Goal: Task Accomplishment & Management: Use online tool/utility

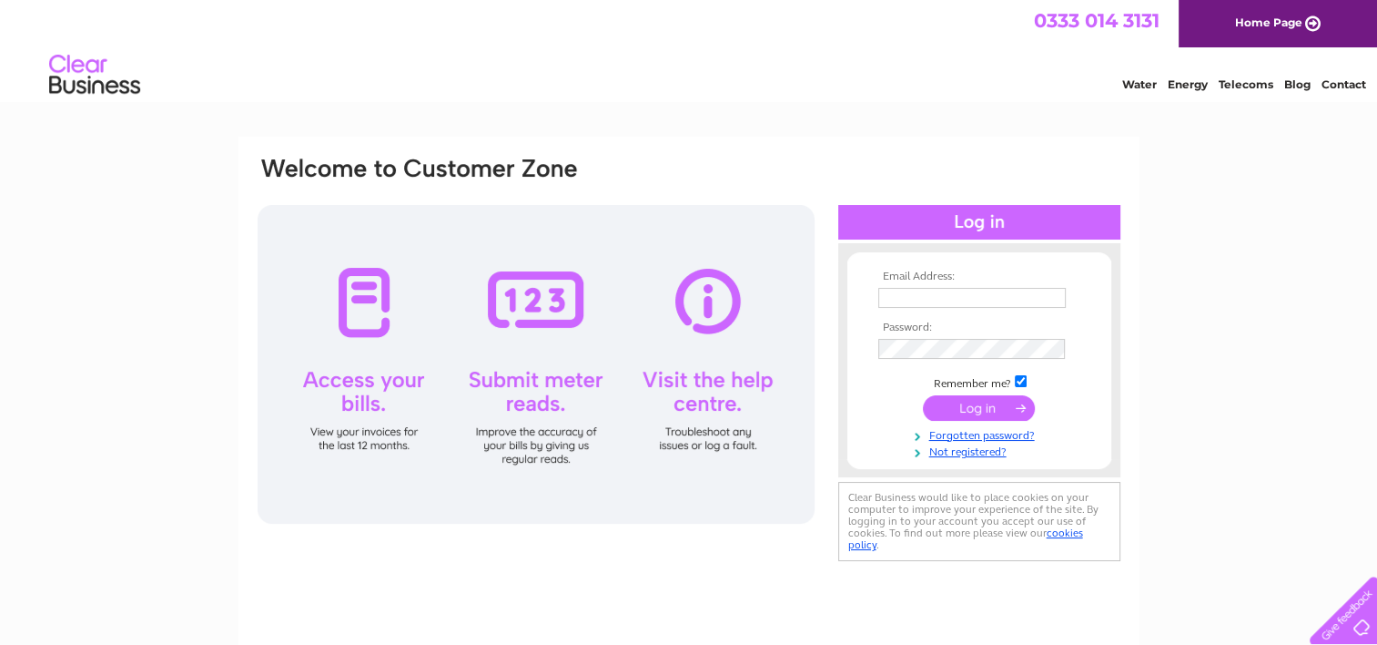
type input "paul@thenugroup.co.uk"
click at [1005, 412] on input "submit" at bounding box center [979, 407] width 112 height 25
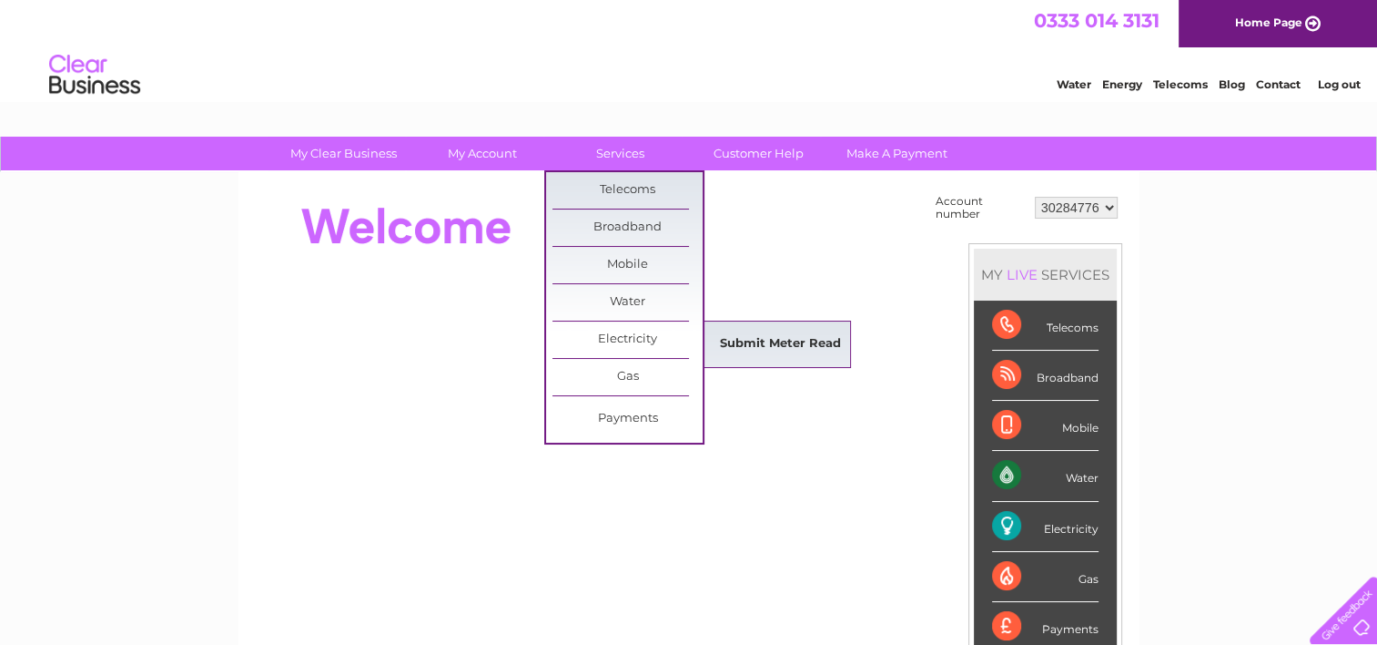
click at [750, 339] on link "Submit Meter Read" at bounding box center [781, 344] width 150 height 36
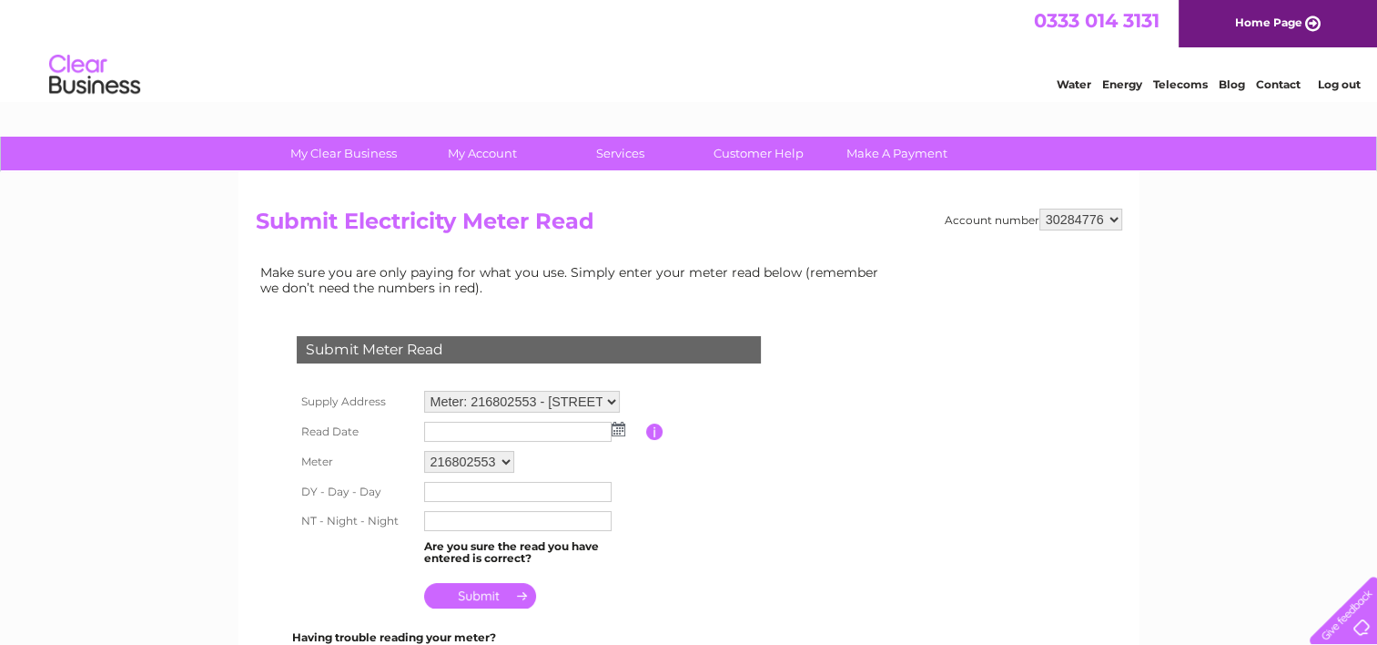
click at [615, 430] on img at bounding box center [619, 429] width 14 height 15
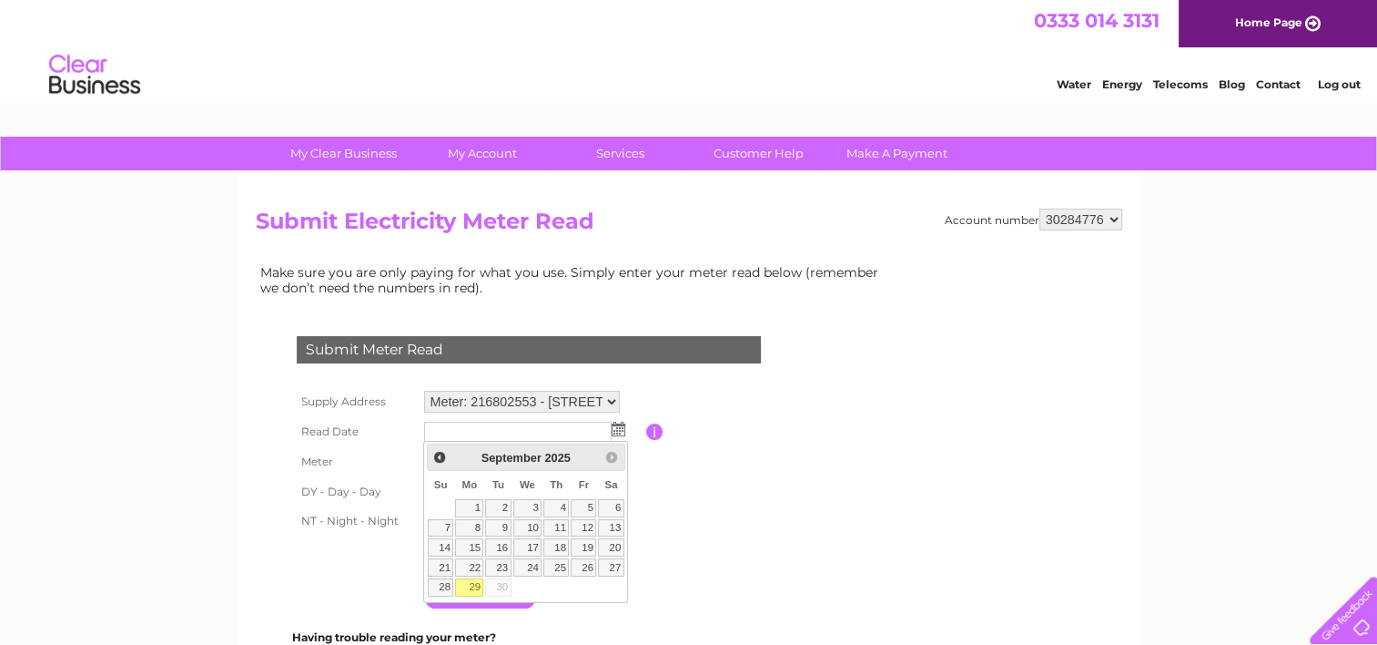
click at [473, 584] on link "29" at bounding box center [469, 587] width 28 height 18
type input "2025/09/29"
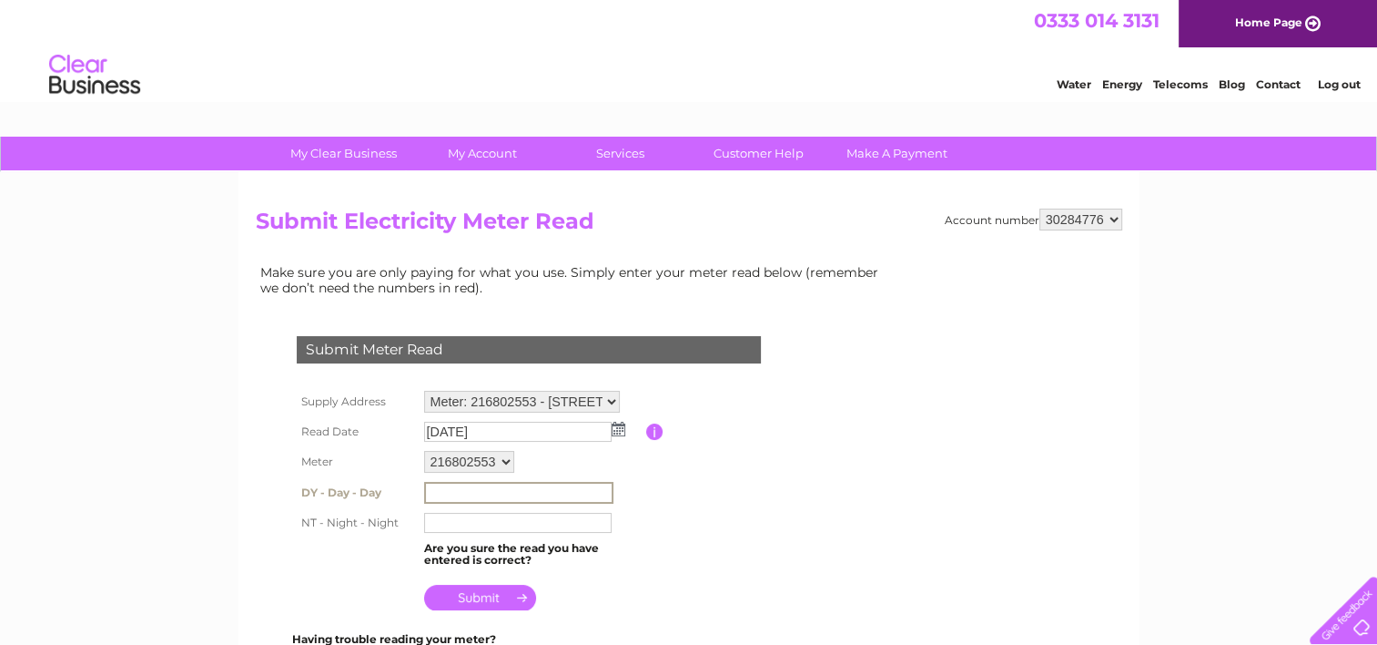
click at [479, 493] on input "text" at bounding box center [518, 493] width 189 height 22
type input "027548"
click at [454, 523] on input "text" at bounding box center [518, 522] width 189 height 22
type input "139831"
click at [463, 593] on input "submit" at bounding box center [480, 595] width 112 height 25
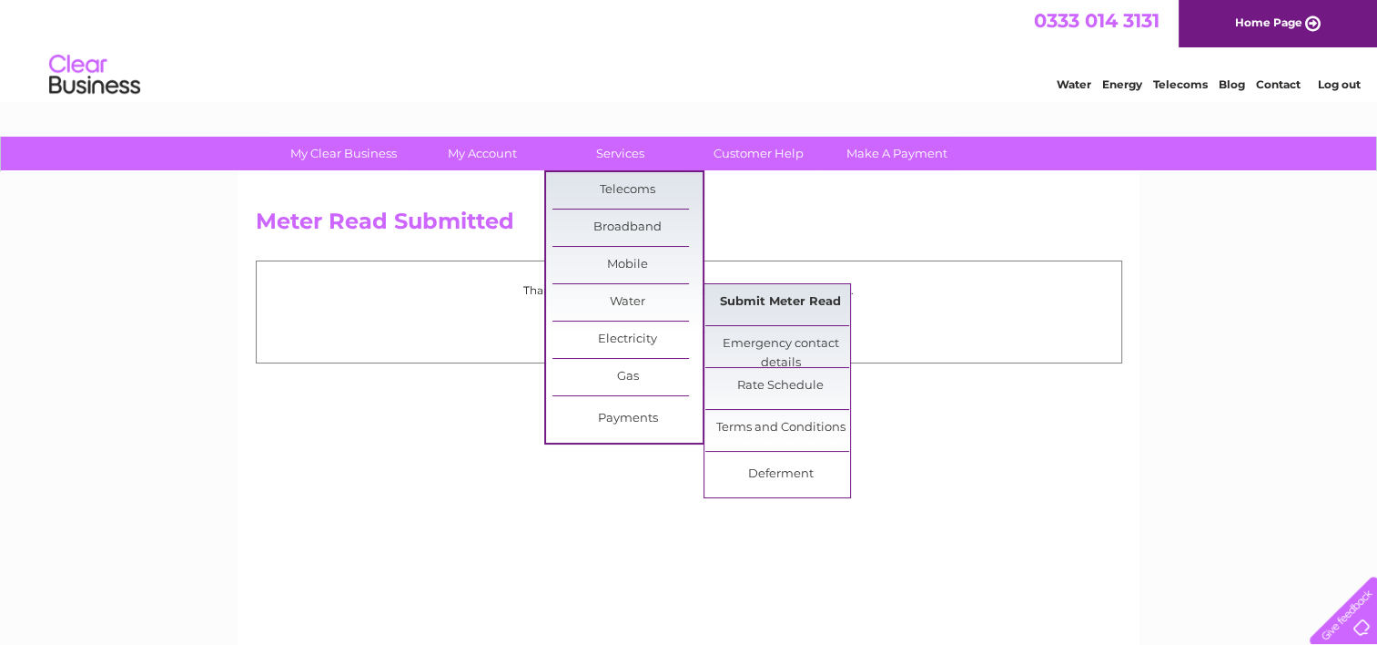
click at [724, 294] on link "Submit Meter Read" at bounding box center [781, 302] width 150 height 36
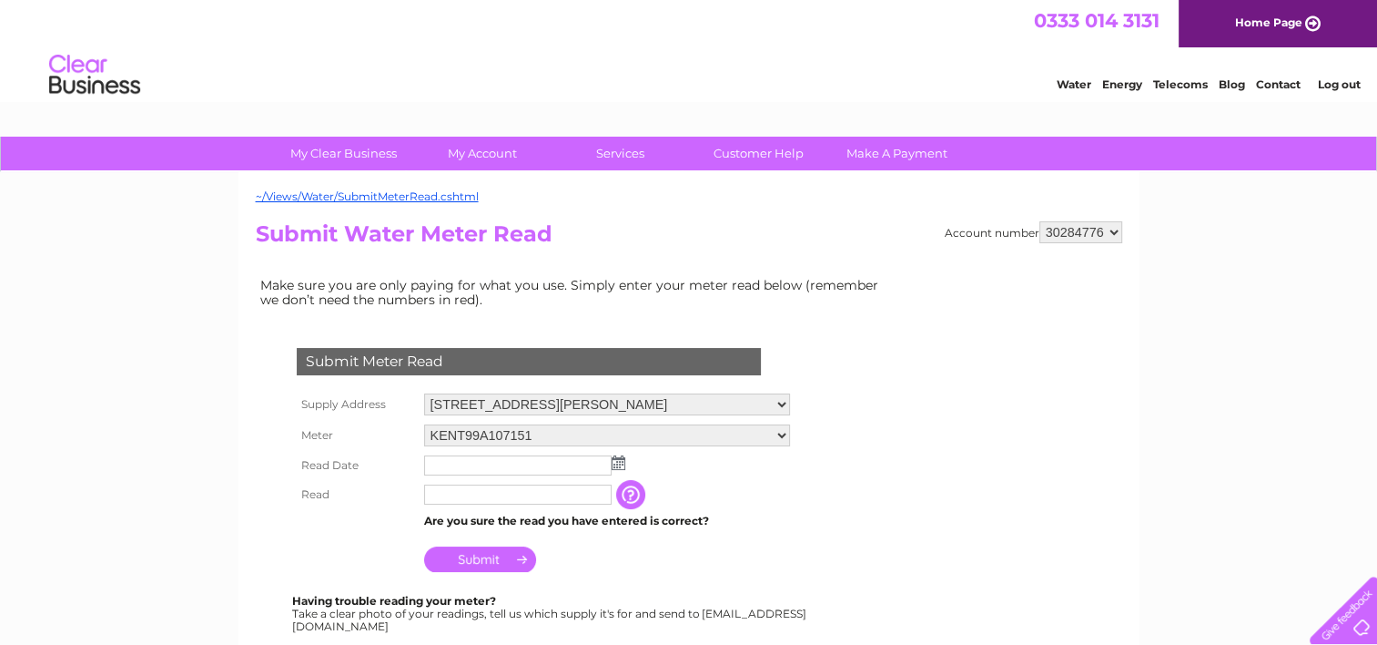
click at [615, 467] on img at bounding box center [619, 462] width 14 height 15
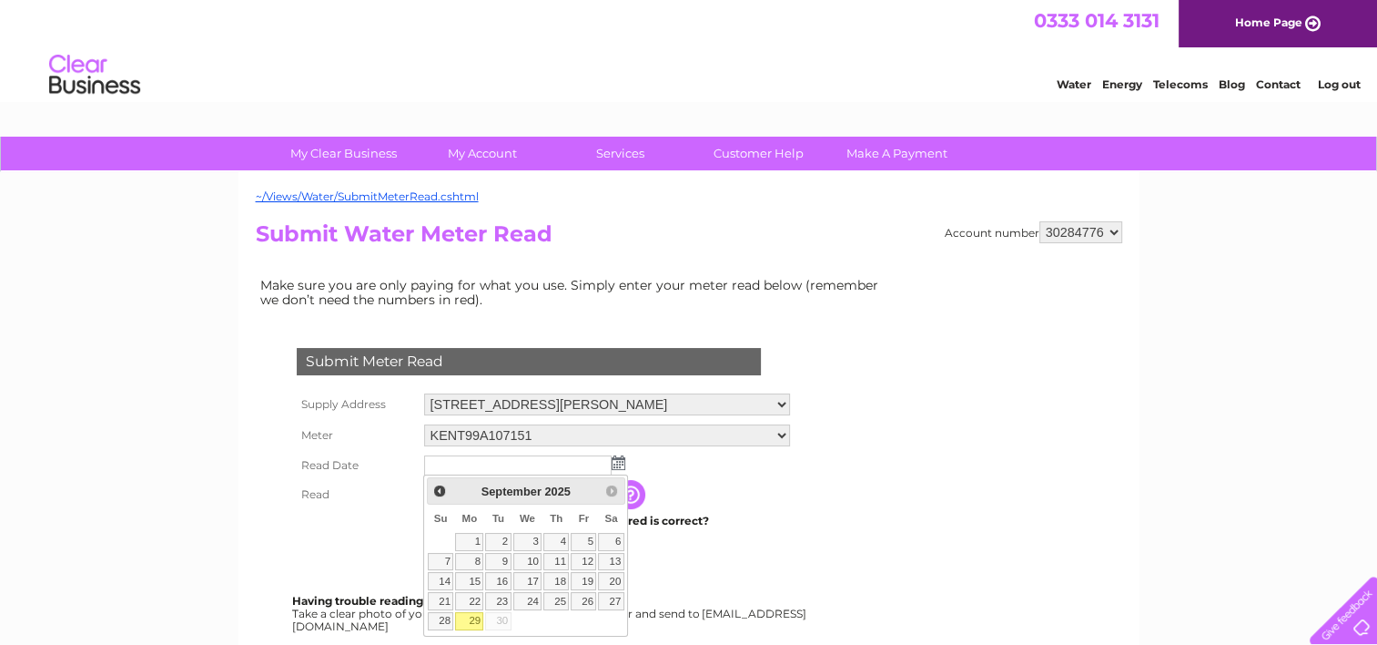
click at [470, 615] on link "29" at bounding box center [469, 621] width 28 height 18
type input "[DATE]"
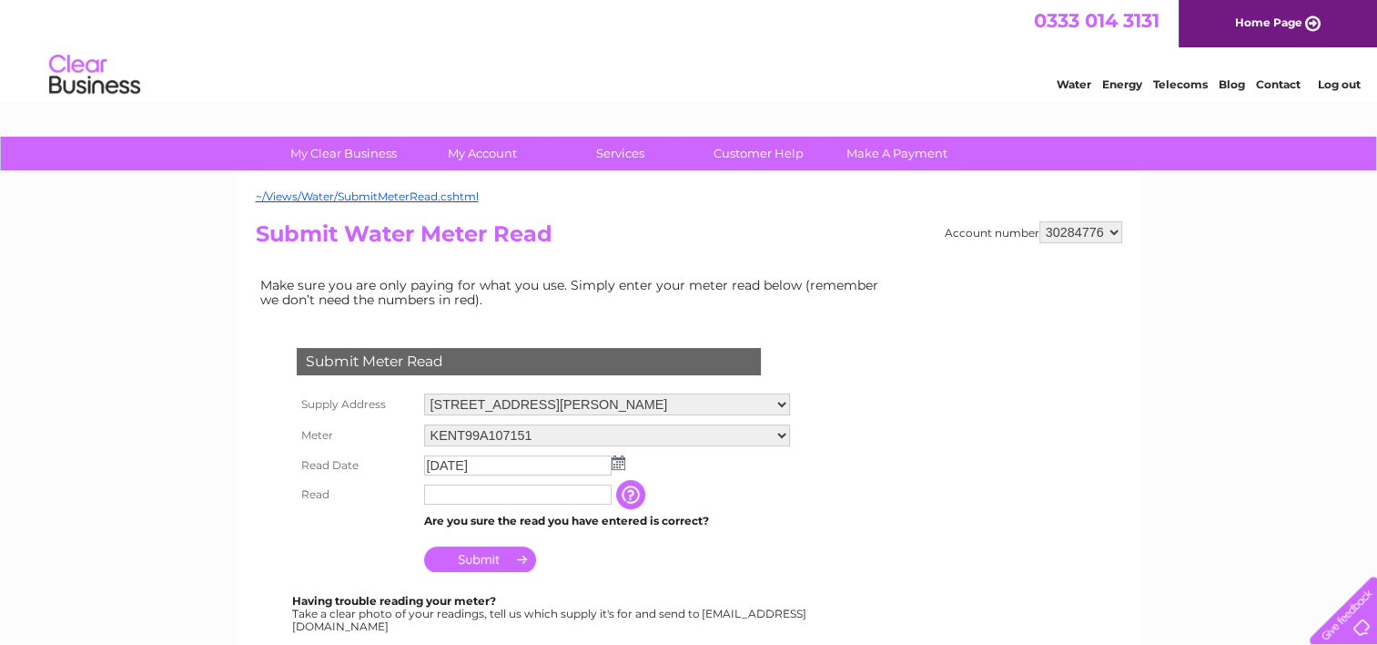
click at [463, 495] on input "text" at bounding box center [518, 494] width 188 height 20
type input "2"
click at [464, 561] on input "Submit" at bounding box center [480, 558] width 112 height 25
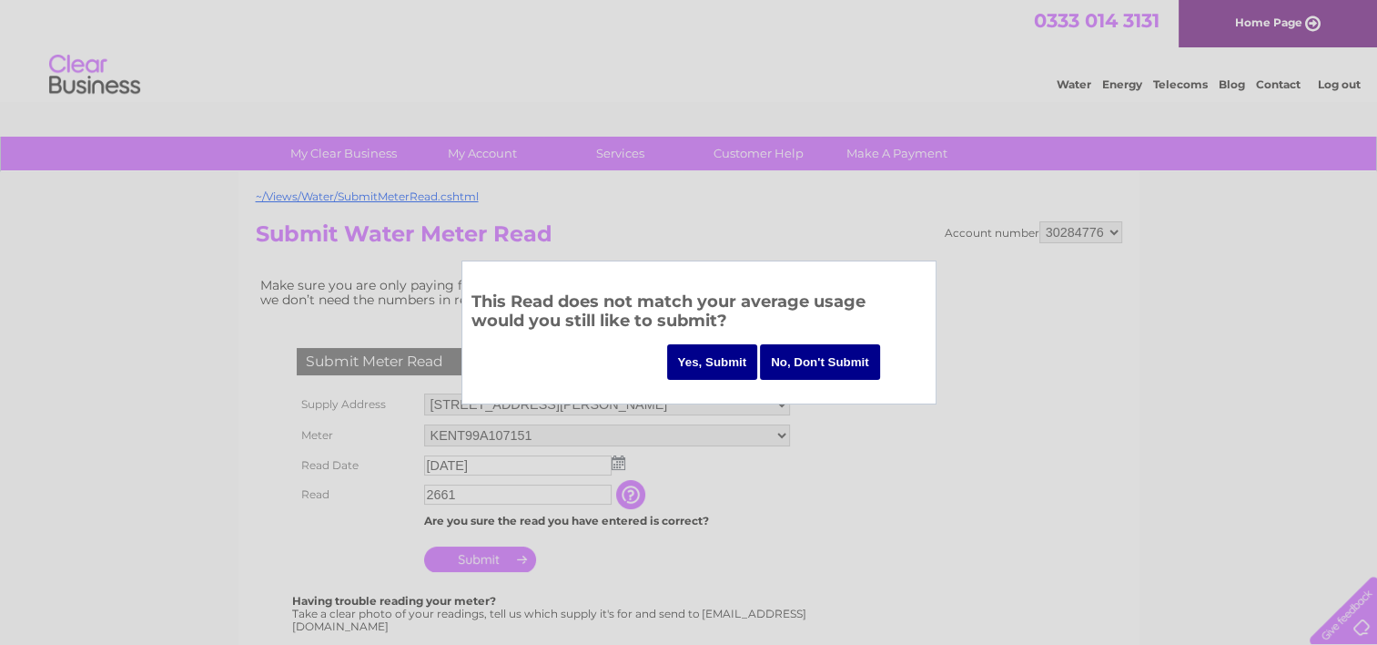
click at [821, 366] on input "No, Don't Submit" at bounding box center [820, 362] width 120 height 36
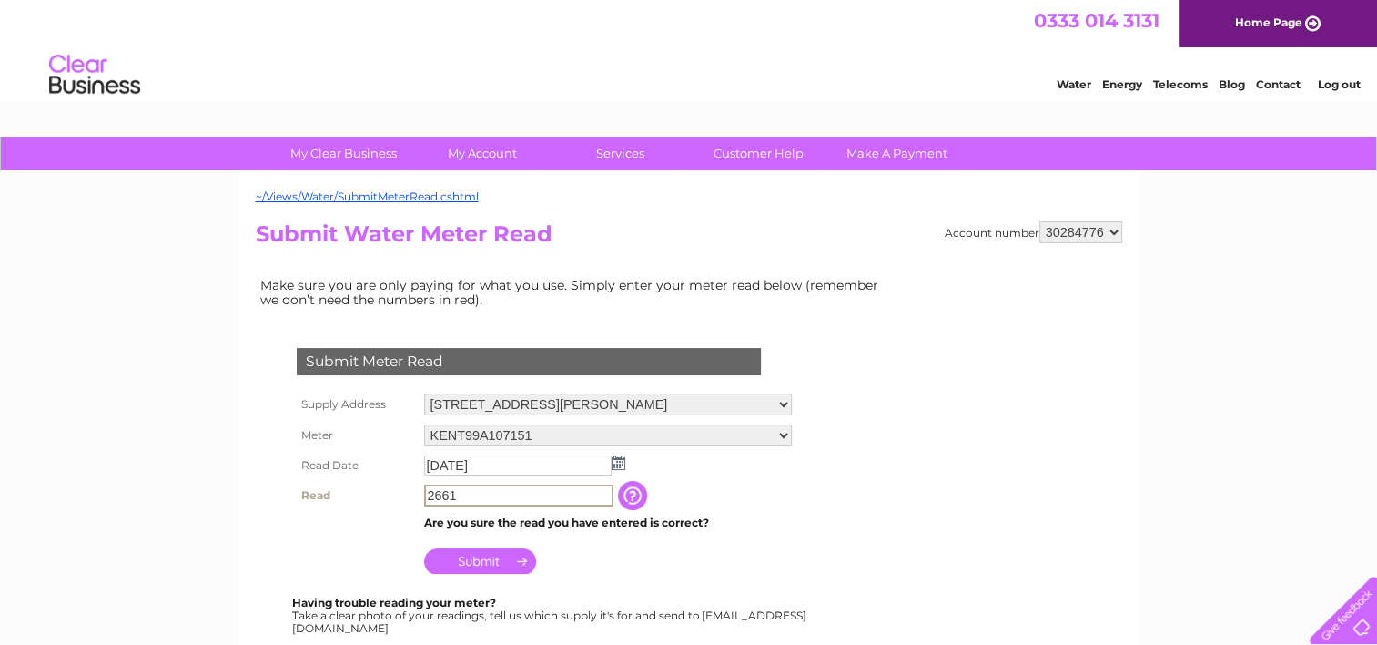
drag, startPoint x: 462, startPoint y: 497, endPoint x: 380, endPoint y: 492, distance: 83.0
click at [380, 492] on tr "Read 2661 The reading you have just taken from your water meter. Our records in…" at bounding box center [544, 495] width 504 height 31
type input "2109"
click at [488, 563] on input "Submit" at bounding box center [480, 558] width 112 height 25
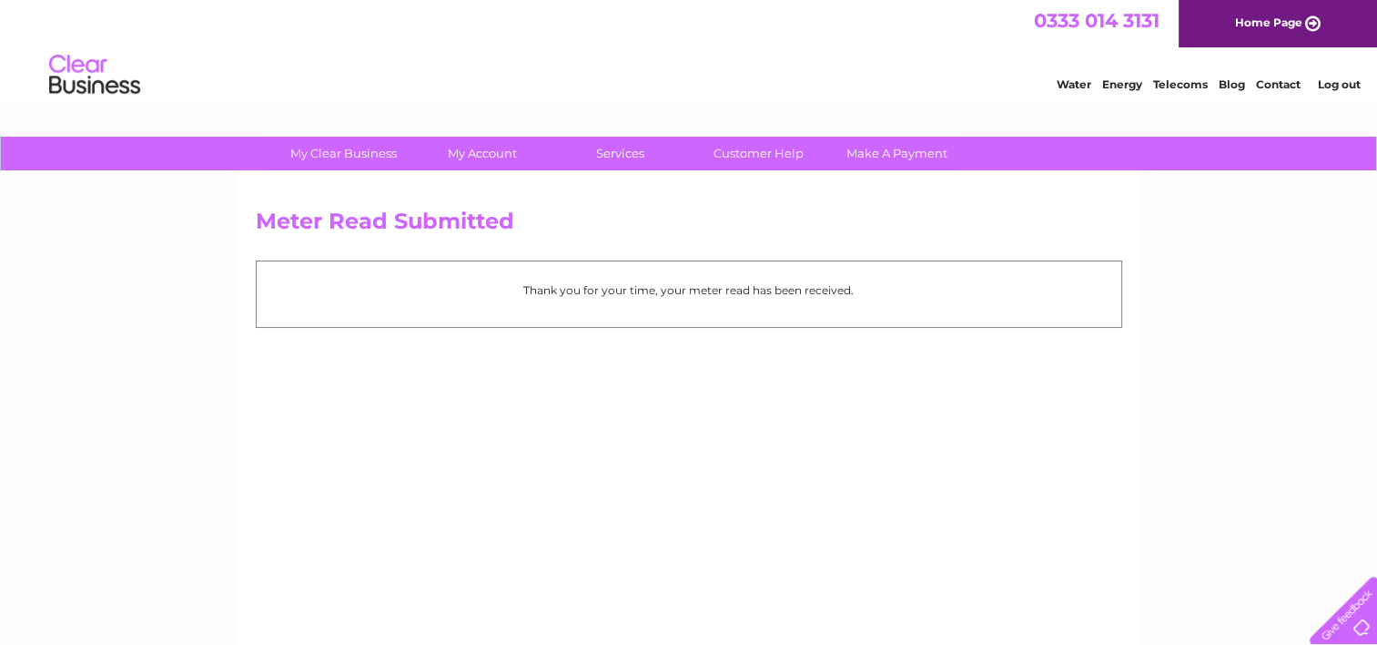
click at [117, 76] on img at bounding box center [94, 75] width 93 height 56
click at [127, 82] on img at bounding box center [94, 75] width 93 height 56
